Goal: Information Seeking & Learning: Learn about a topic

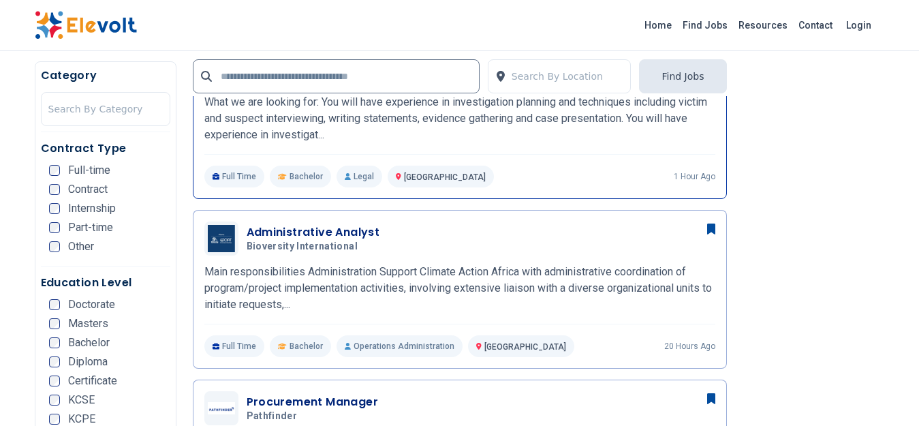
scroll to position [613, 0]
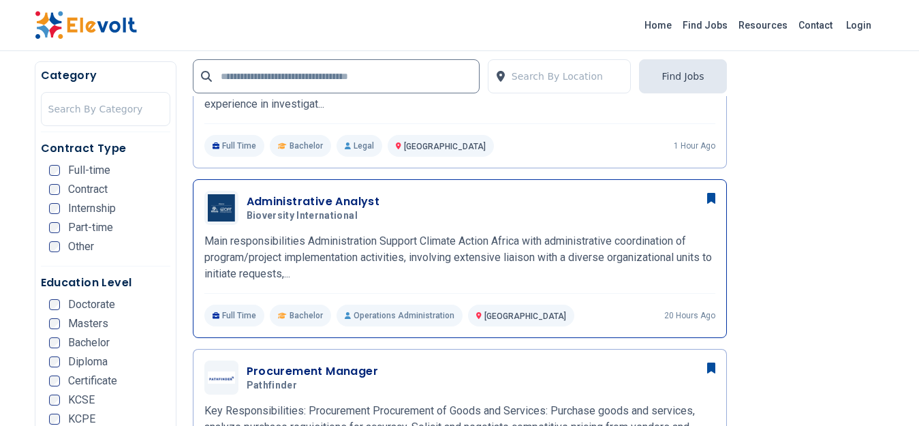
click at [300, 198] on h3 "Administrative Analyst" at bounding box center [314, 202] width 134 height 16
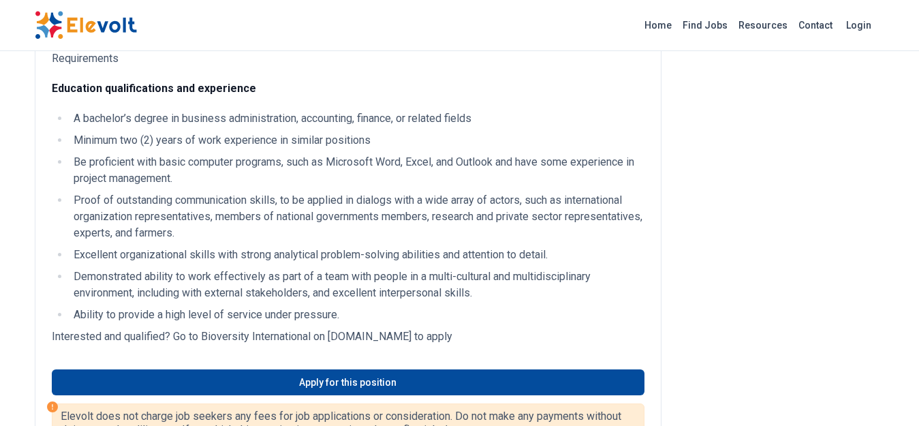
scroll to position [818, 0]
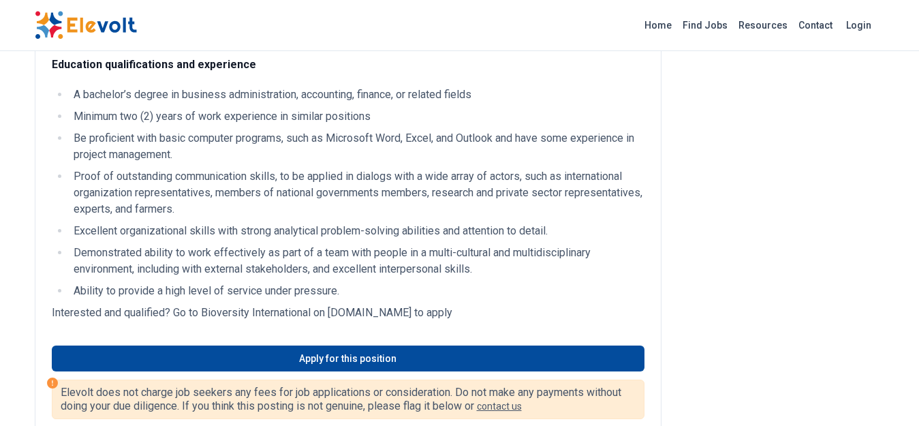
drag, startPoint x: 501, startPoint y: 296, endPoint x: 329, endPoint y: 298, distance: 172.4
type textarea "**********"
click at [329, 305] on p "Interested and qualified? Go to Bioversity International on bioversityinternati…" at bounding box center [348, 313] width 593 height 16
copy p "bioversityinternational.zohorecruit.eu"
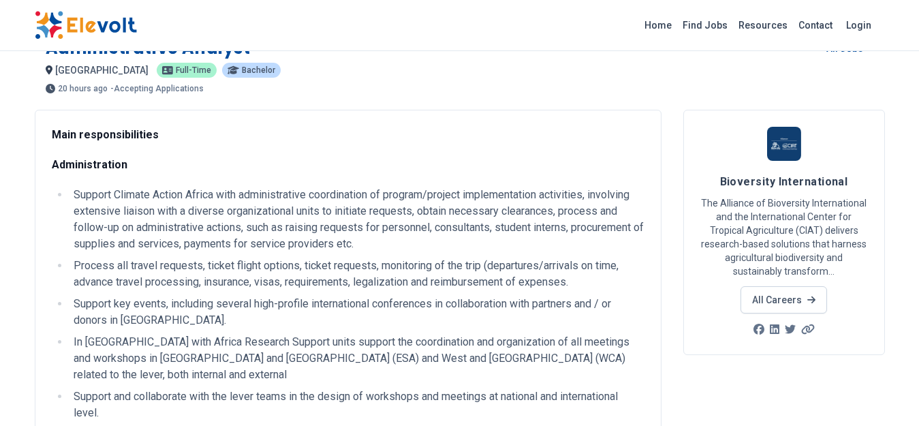
scroll to position [0, 0]
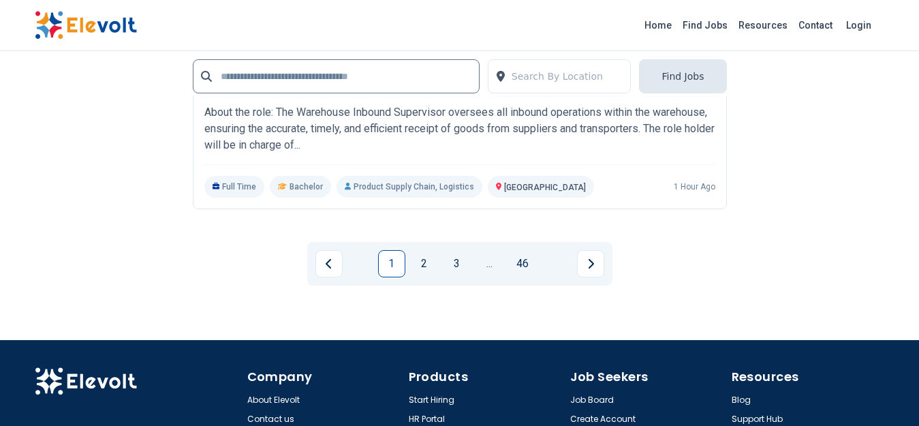
scroll to position [3134, 0]
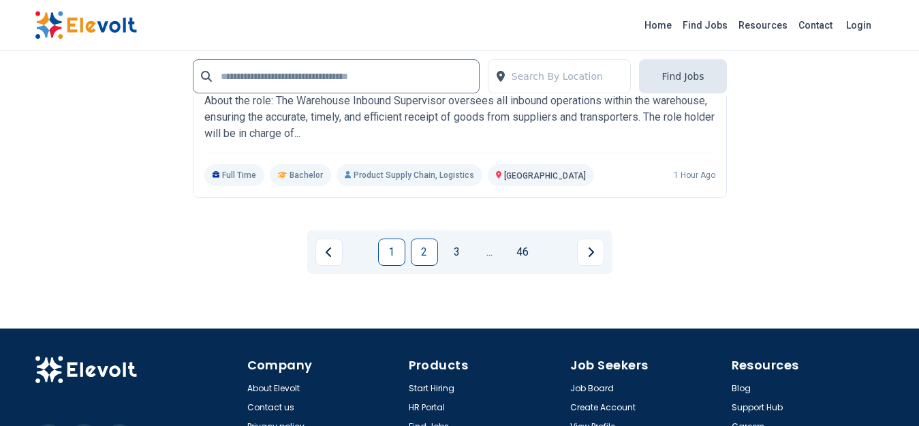
click at [422, 245] on link "2" at bounding box center [424, 251] width 27 height 27
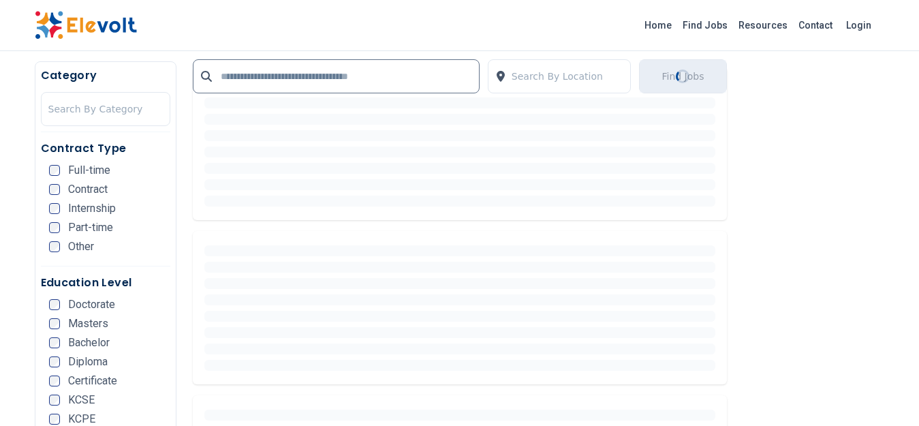
scroll to position [0, 0]
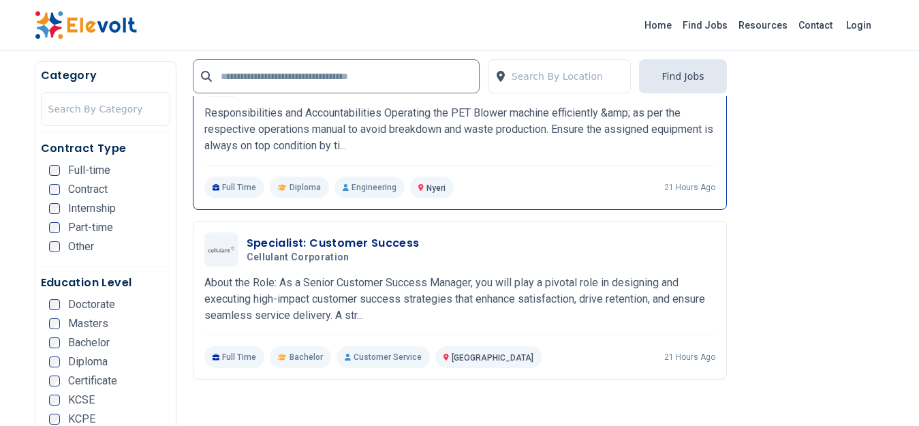
scroll to position [2657, 0]
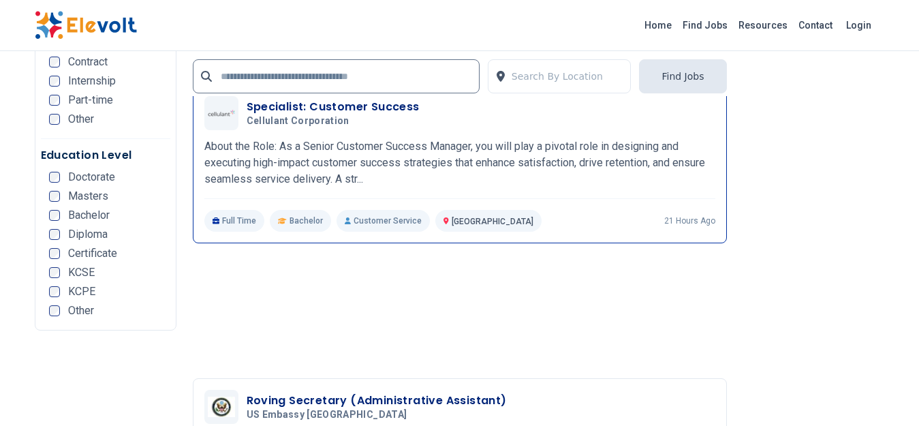
click at [369, 129] on div "Specialist: Customer Success Cellulant Corporation 08/14/2025 09/13/2025" at bounding box center [459, 113] width 511 height 34
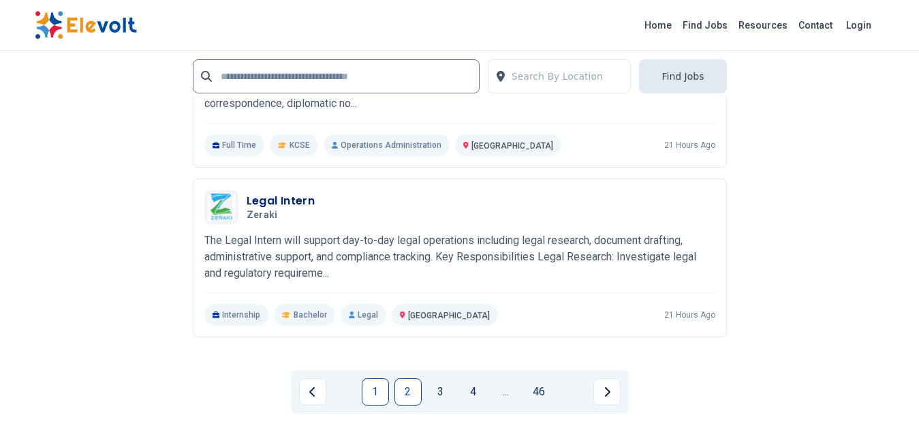
scroll to position [3134, 0]
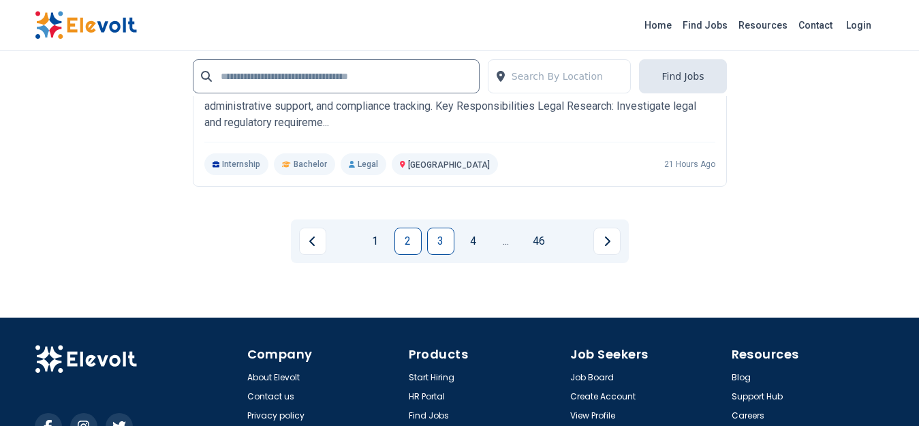
click at [442, 243] on link "3" at bounding box center [440, 241] width 27 height 27
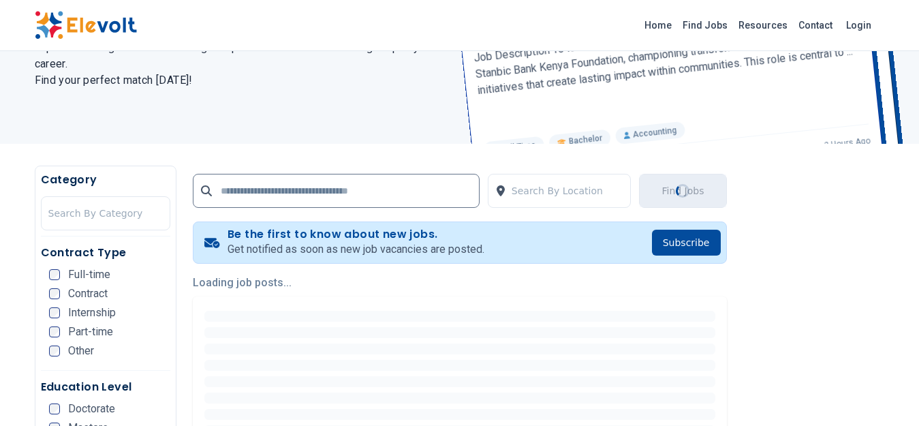
scroll to position [0, 0]
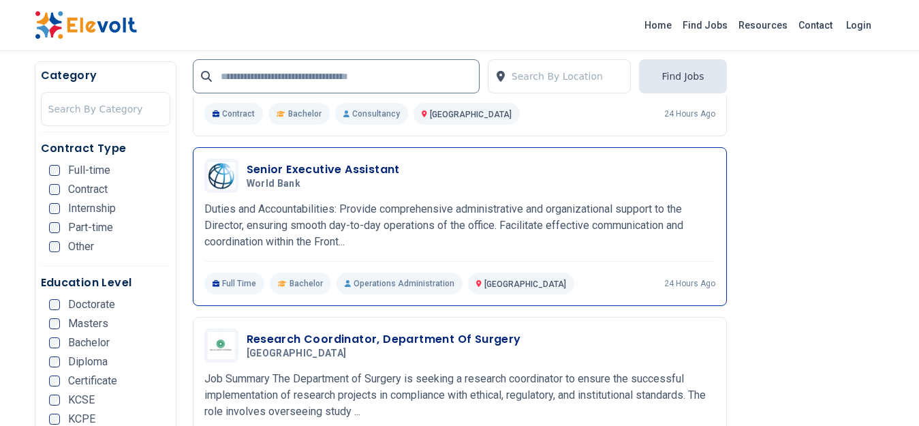
scroll to position [2317, 0]
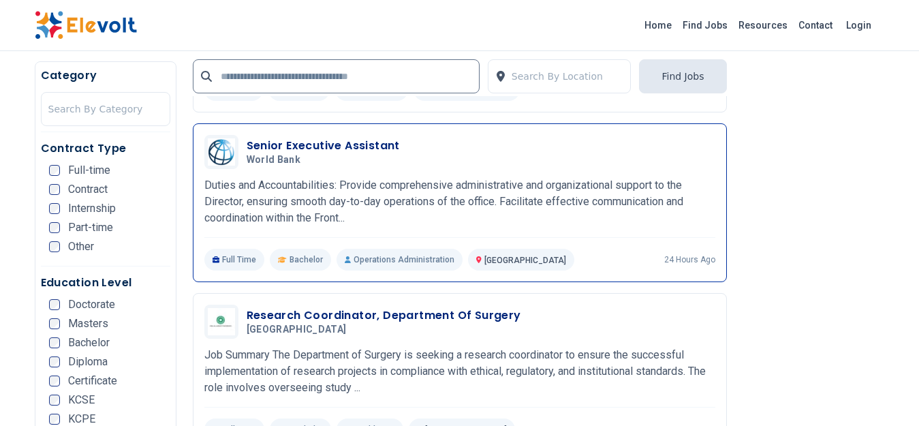
click at [352, 183] on p "Duties and Accountabilities: Provide comprehensive administrative and organizat…" at bounding box center [459, 201] width 511 height 49
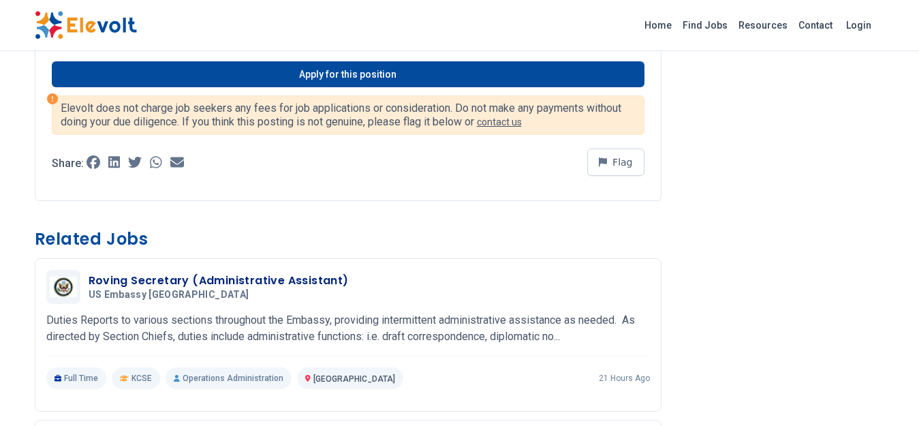
scroll to position [717, 0]
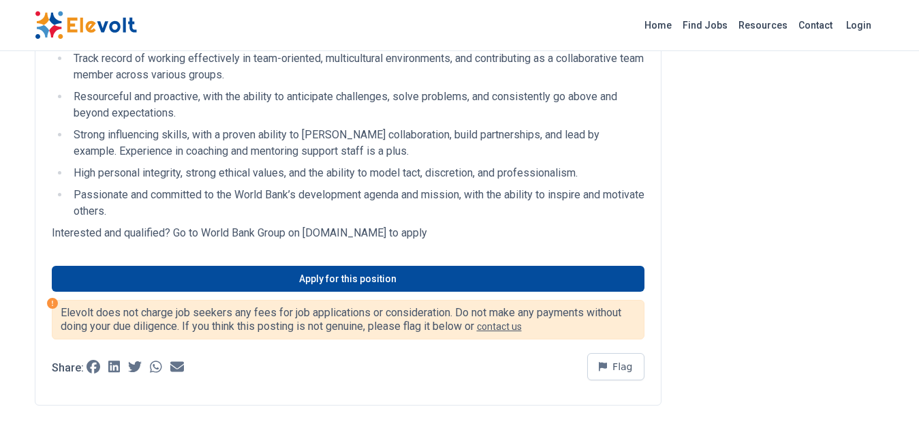
drag, startPoint x: 425, startPoint y: 233, endPoint x: 304, endPoint y: 234, distance: 121.3
type textarea "**********"
click at [304, 234] on p "Interested and qualified? Go to World Bank Group on [DOMAIN_NAME] to apply" at bounding box center [348, 233] width 593 height 16
copy p "[DOMAIN_NAME]"
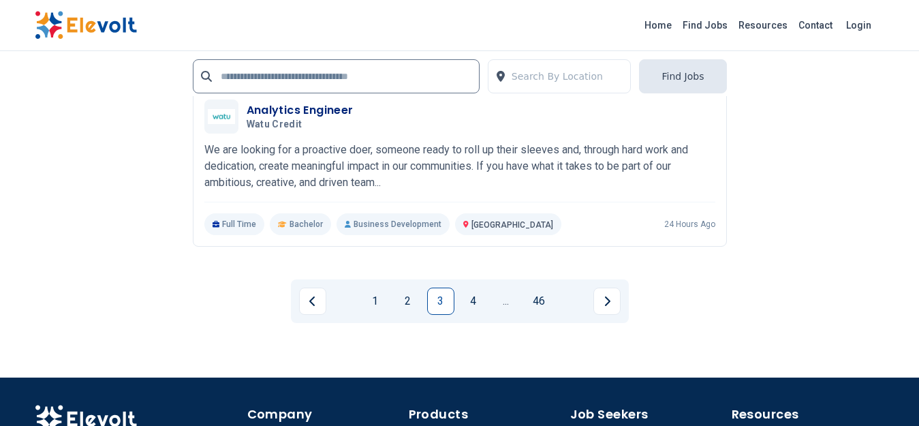
scroll to position [3066, 0]
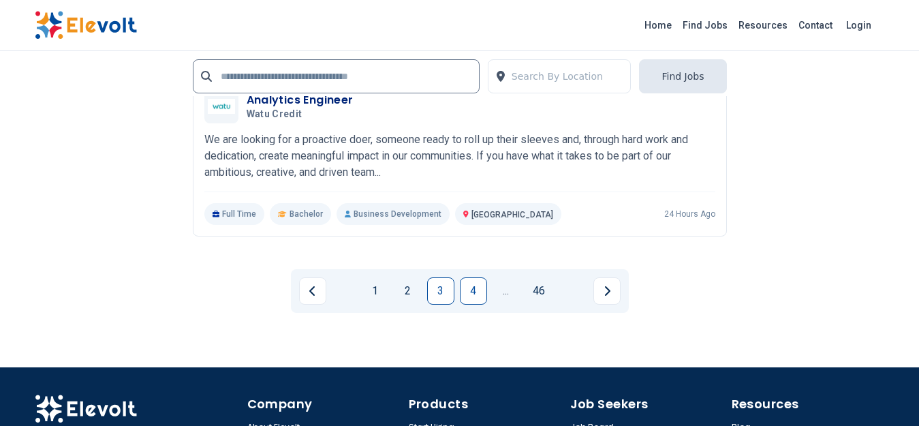
click at [471, 287] on link "4" at bounding box center [473, 290] width 27 height 27
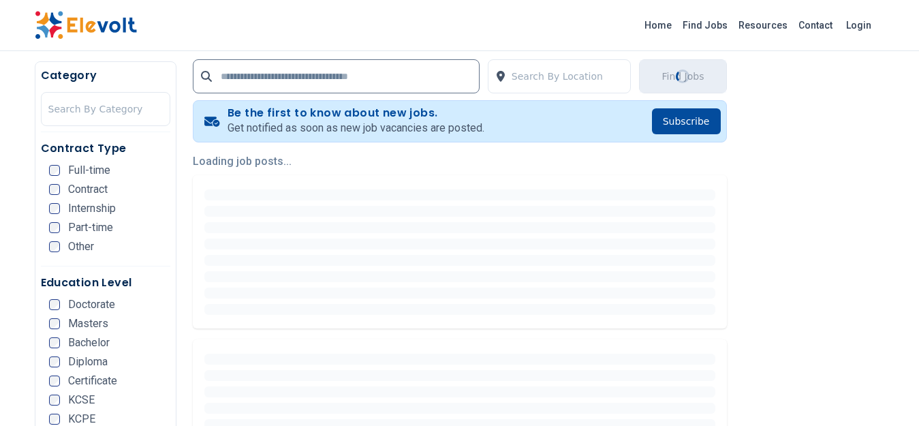
scroll to position [273, 0]
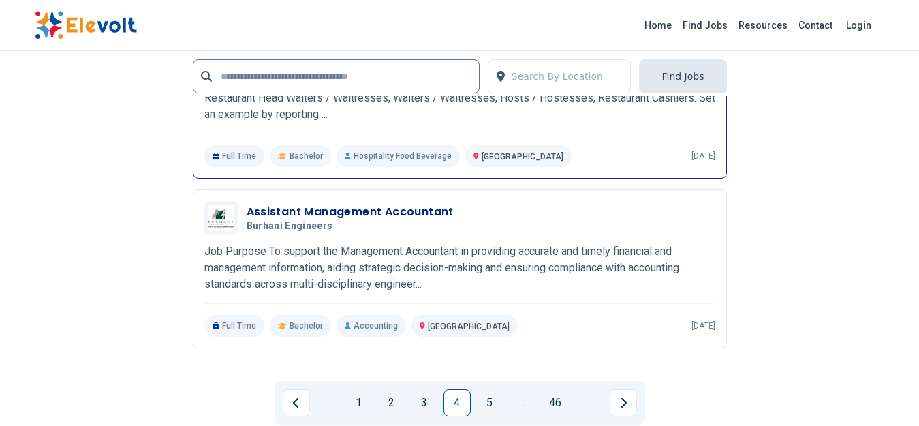
scroll to position [3066, 0]
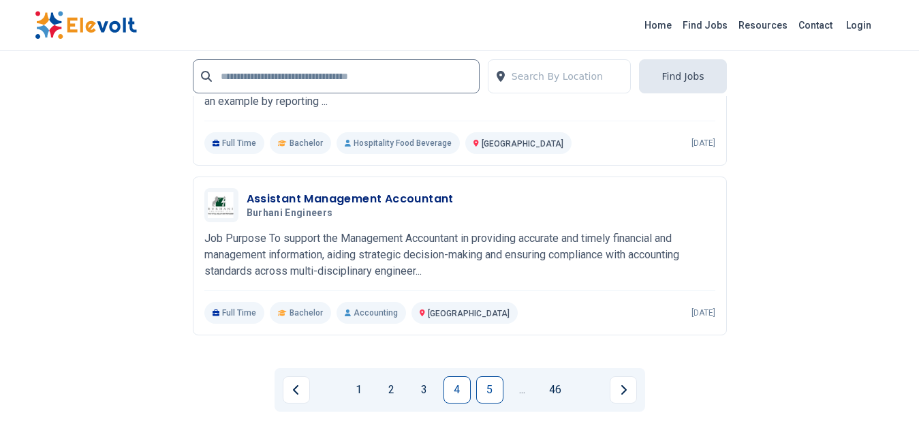
click at [498, 391] on link "5" at bounding box center [489, 389] width 27 height 27
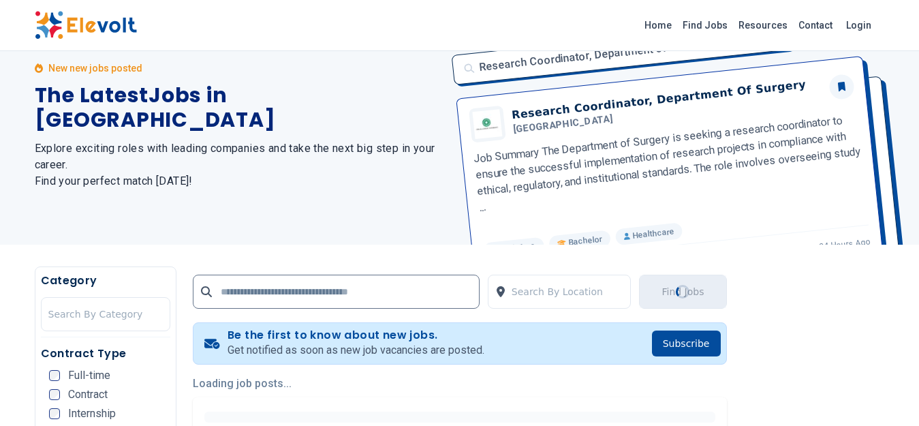
scroll to position [0, 0]
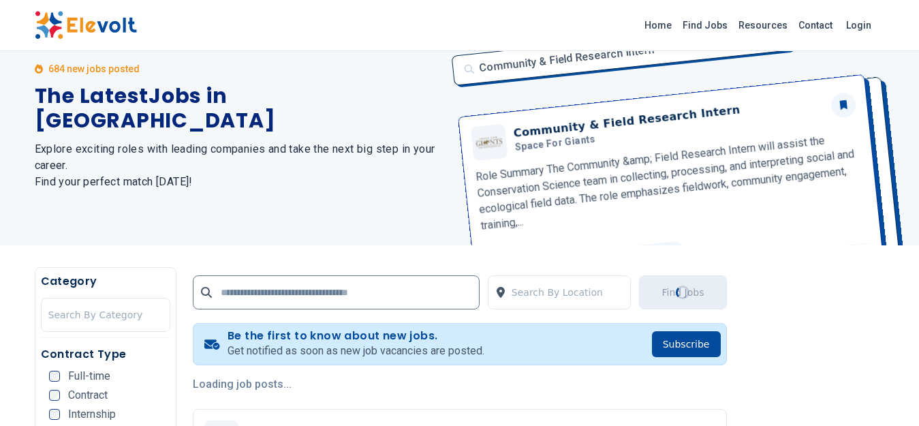
scroll to position [68, 0]
